Goal: Navigation & Orientation: Find specific page/section

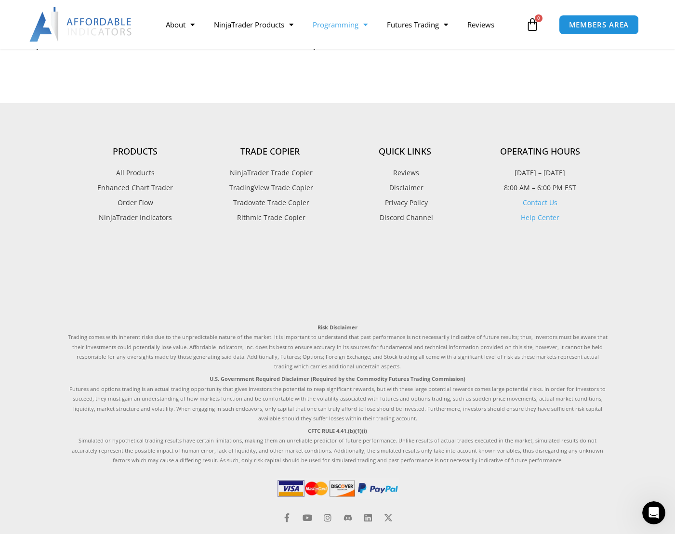
scroll to position [2656, 0]
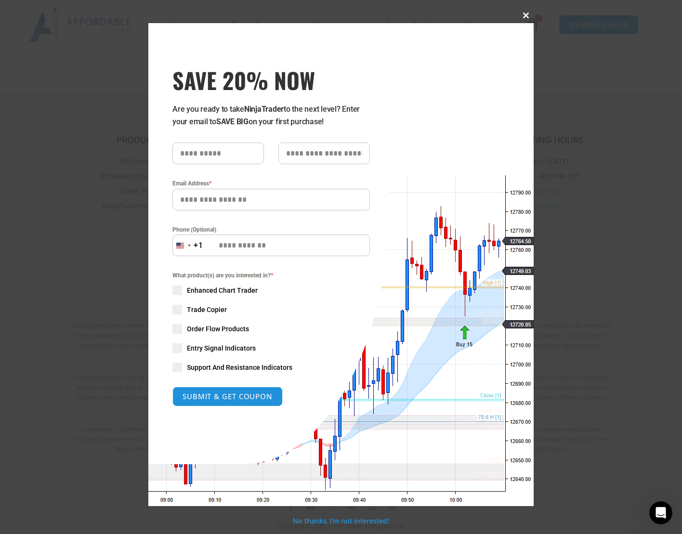
click at [526, 12] on button "Close this module" at bounding box center [526, 15] width 15 height 15
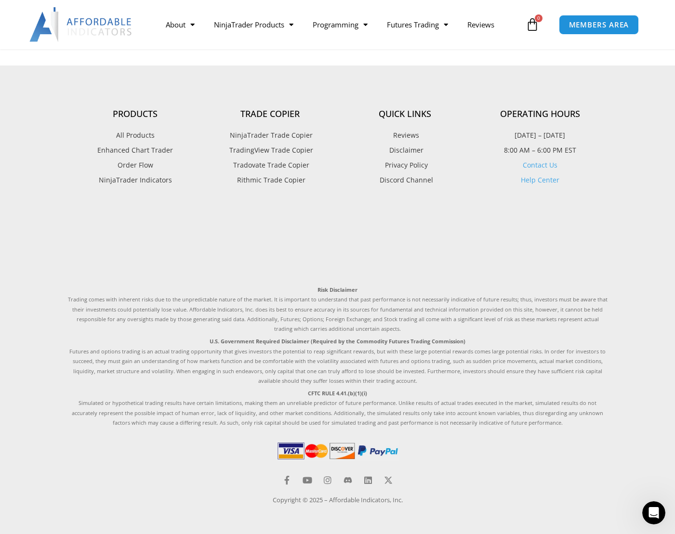
scroll to position [2683, 0]
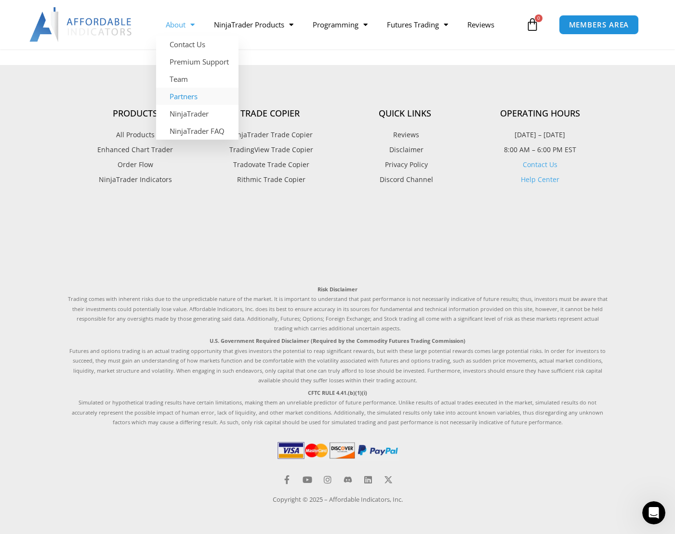
click at [199, 97] on link "Partners" at bounding box center [197, 96] width 82 height 17
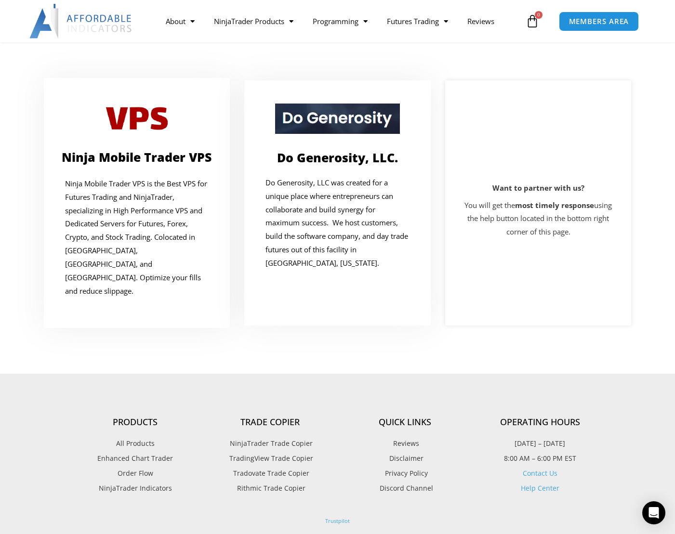
scroll to position [145, 0]
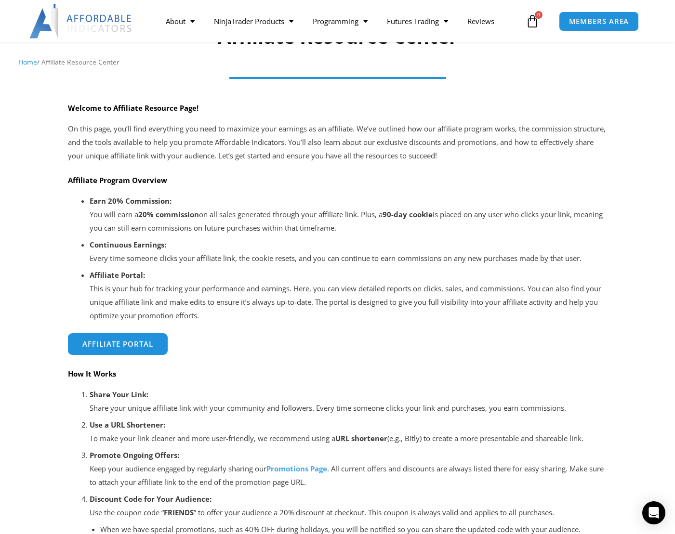
scroll to position [48, 0]
